Goal: Task Accomplishment & Management: Manage account settings

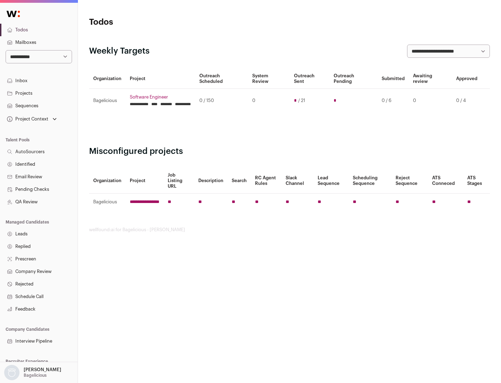
click at [39, 93] on link "Projects" at bounding box center [39, 93] width 78 height 13
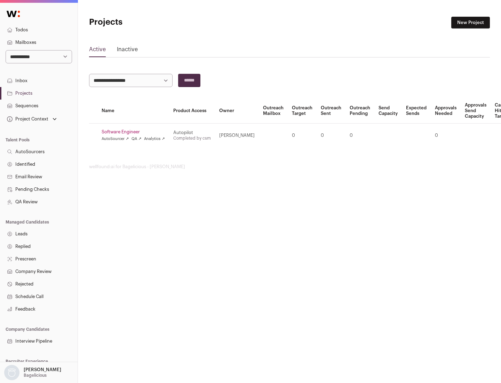
click at [135, 132] on link "Software Engineer" at bounding box center [133, 132] width 63 height 6
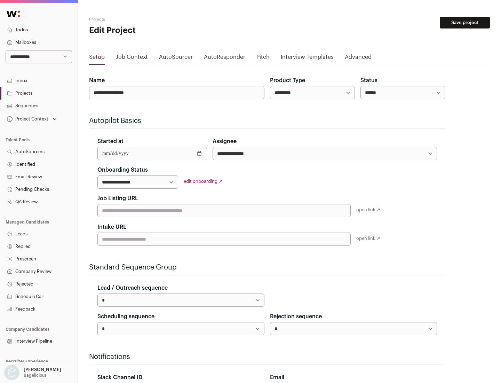
click at [465, 23] on button "Save project" at bounding box center [465, 23] width 50 height 12
